Goal: Transaction & Acquisition: Subscribe to service/newsletter

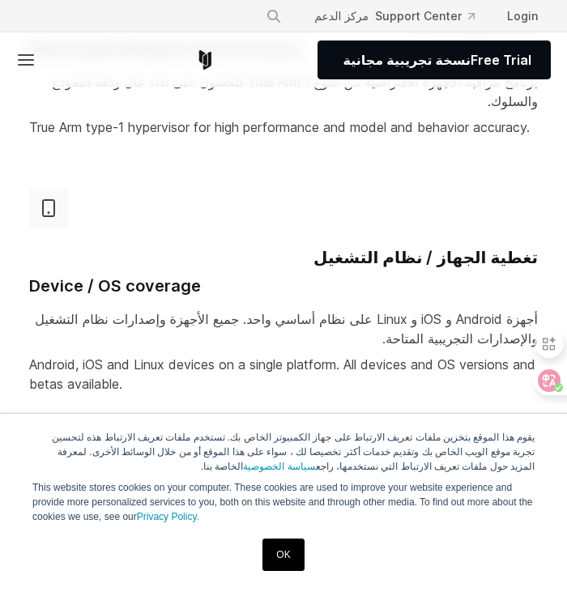
scroll to position [771, 0]
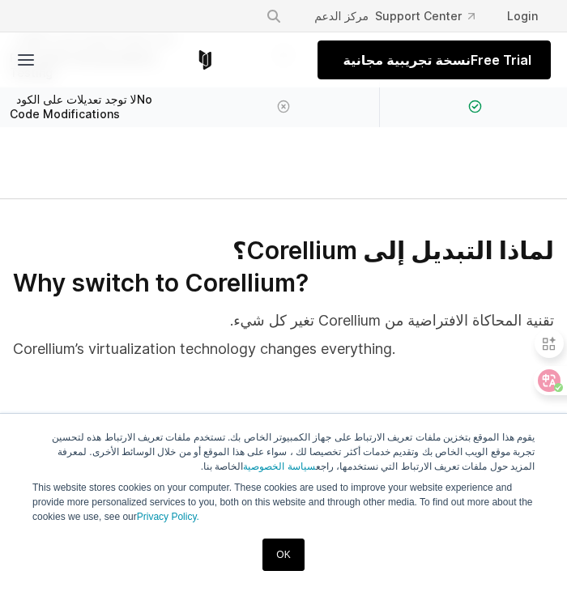
click at [419, 58] on font "نسخة تجريبية مجانية" at bounding box center [406, 60] width 127 height 16
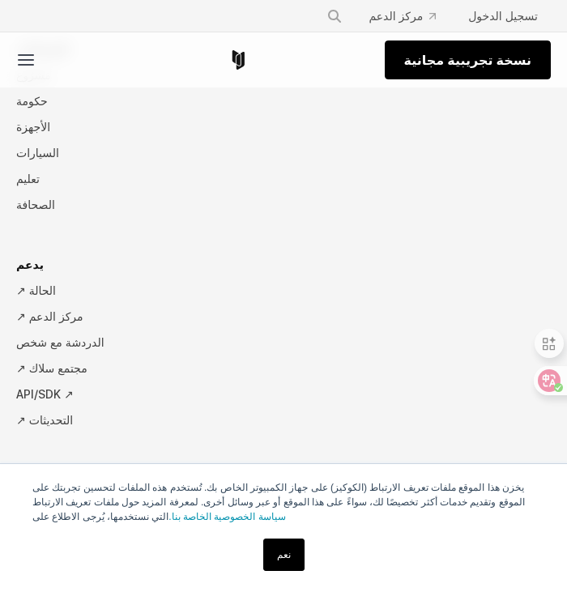
scroll to position [3589, 0]
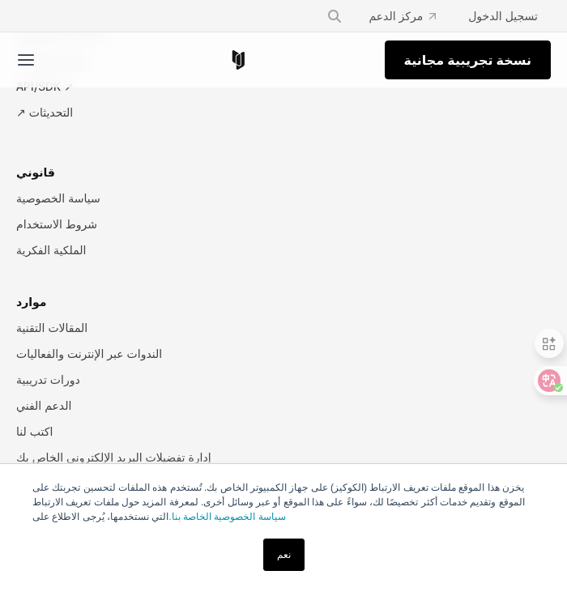
click at [451, 57] on font "نسخة تجريبية مجانية" at bounding box center [467, 60] width 127 height 16
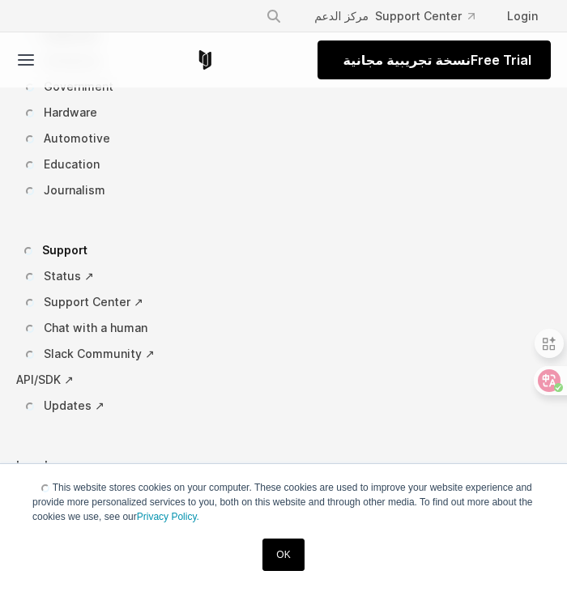
scroll to position [4358, 0]
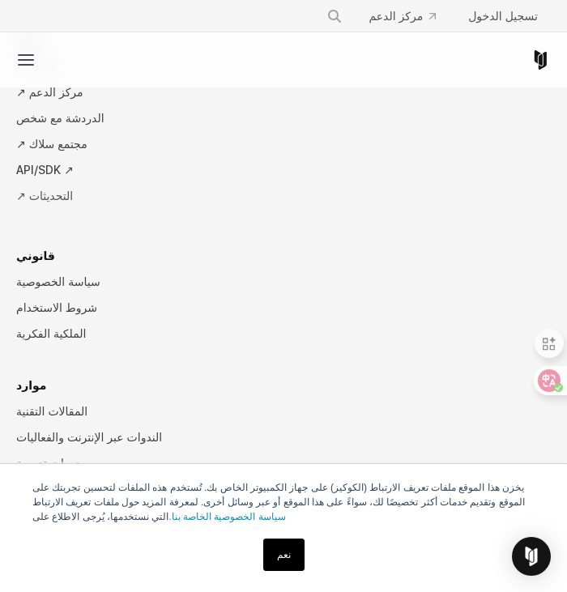
scroll to position [5343, 0]
